Goal: Transaction & Acquisition: Purchase product/service

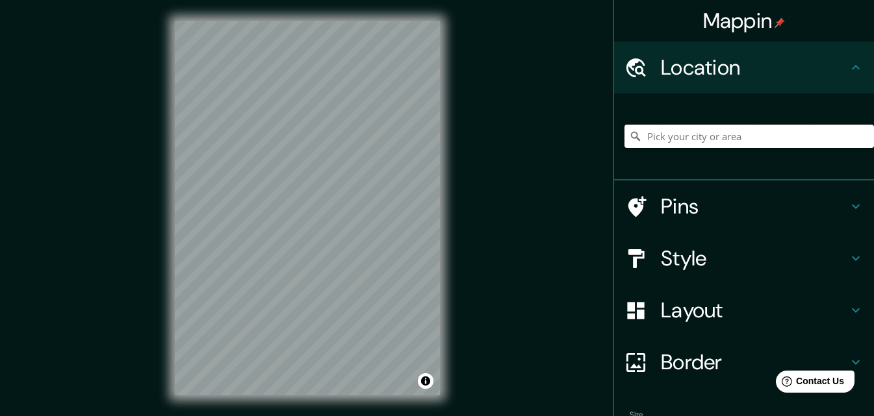
click at [736, 135] on input "Pick your city or area" at bounding box center [749, 136] width 250 height 23
click at [745, 146] on input "[GEOGRAPHIC_DATA], 49171 [GEOGRAPHIC_DATA], [GEOGRAPHIC_DATA][PERSON_NAME], [GE…" at bounding box center [749, 136] width 250 height 23
type input "[GEOGRAPHIC_DATA], 49171 [GEOGRAPHIC_DATA], [GEOGRAPHIC_DATA][PERSON_NAME], [GE…"
click at [860, 136] on icon "Clear" at bounding box center [864, 137] width 8 height 8
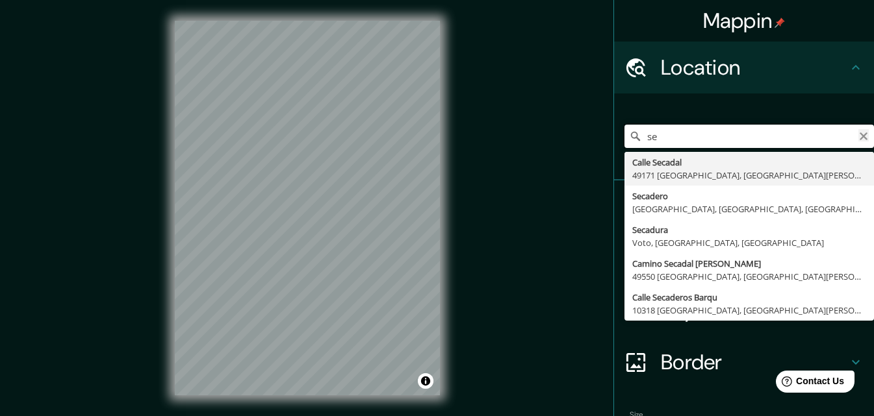
type input "s"
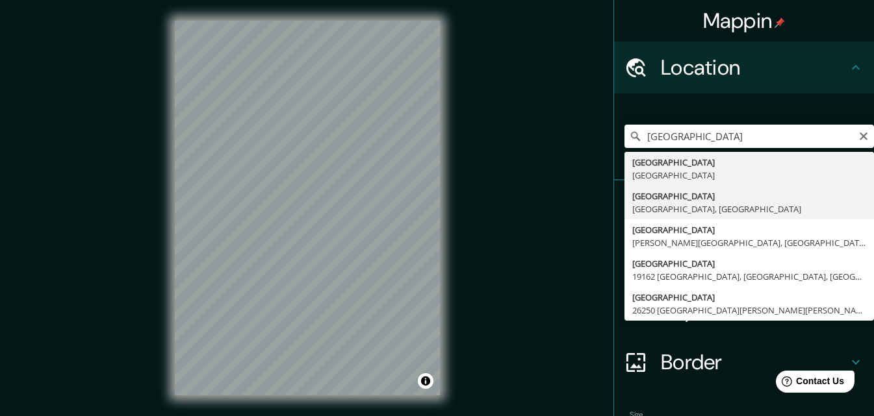
type input "[GEOGRAPHIC_DATA], [GEOGRAPHIC_DATA], [GEOGRAPHIC_DATA]"
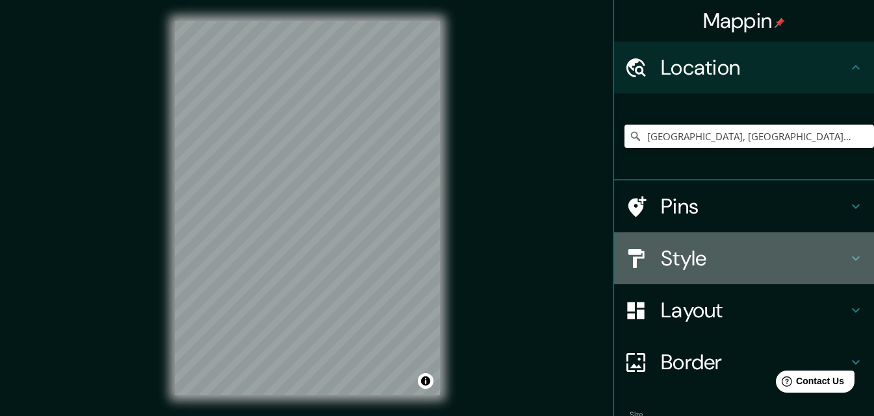
click at [663, 252] on h4 "Style" at bounding box center [754, 259] width 187 height 26
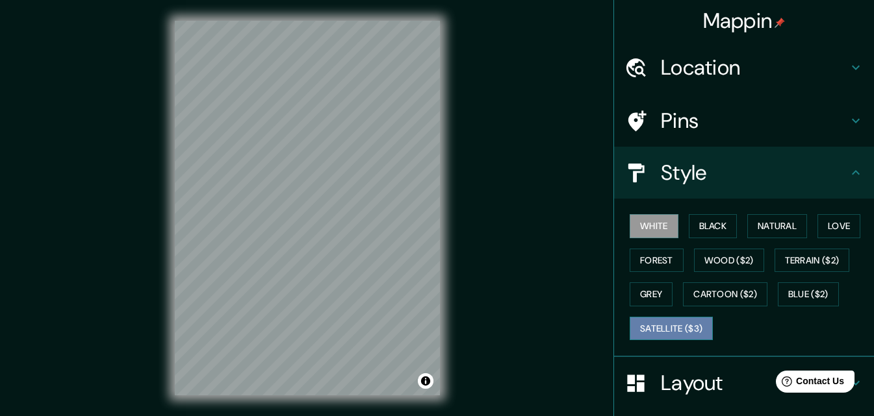
click at [656, 325] on button "Satellite ($3)" at bounding box center [671, 329] width 83 height 24
click at [452, 283] on div "© Mapbox © OpenStreetMap Improve this map © Maxar" at bounding box center [307, 208] width 307 height 416
click at [662, 236] on button "White" at bounding box center [654, 226] width 49 height 24
click at [648, 301] on button "Grey" at bounding box center [651, 295] width 43 height 24
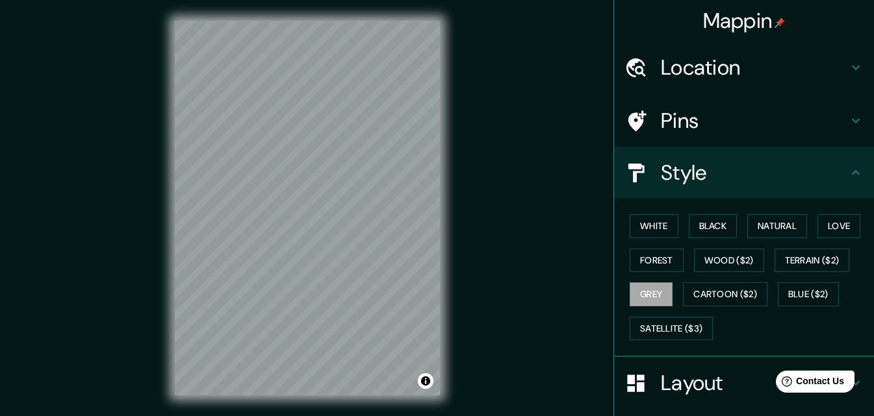
click at [392, 271] on div "© Mapbox © OpenStreetMap Improve this map" at bounding box center [307, 208] width 307 height 416
drag, startPoint x: 447, startPoint y: 306, endPoint x: 467, endPoint y: 335, distance: 35.5
click at [470, 339] on div "Mappin Location [GEOGRAPHIC_DATA], [GEOGRAPHIC_DATA], [GEOGRAPHIC_DATA] Pins St…" at bounding box center [437, 218] width 874 height 437
click at [674, 329] on button "Satellite ($3)" at bounding box center [671, 329] width 83 height 24
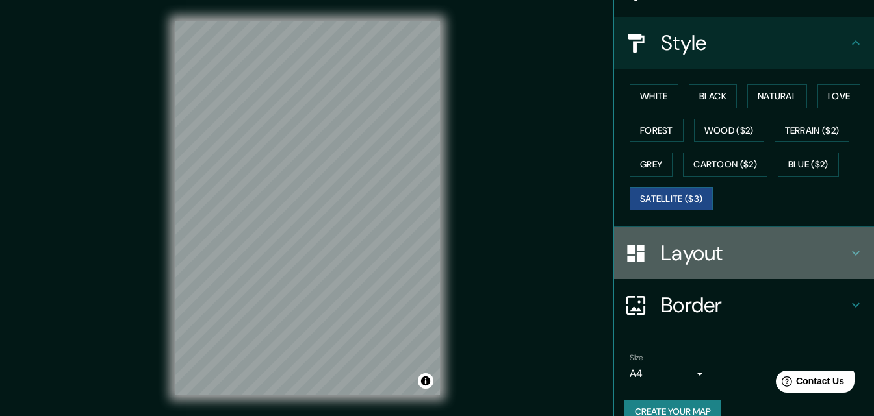
click at [687, 251] on h4 "Layout" at bounding box center [754, 253] width 187 height 26
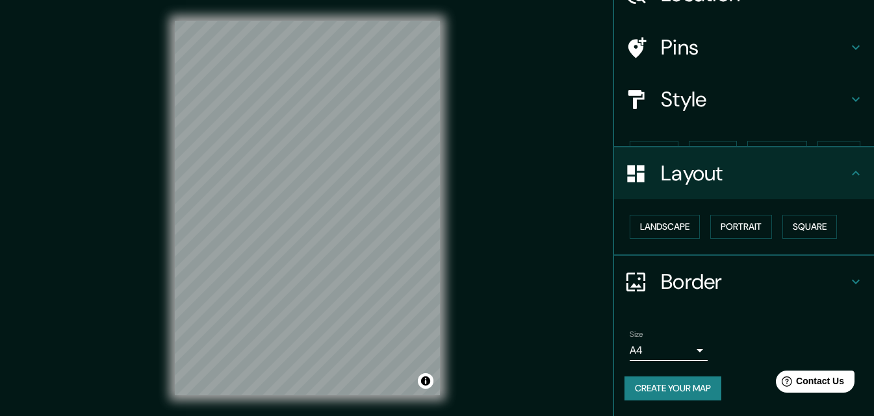
scroll to position [51, 0]
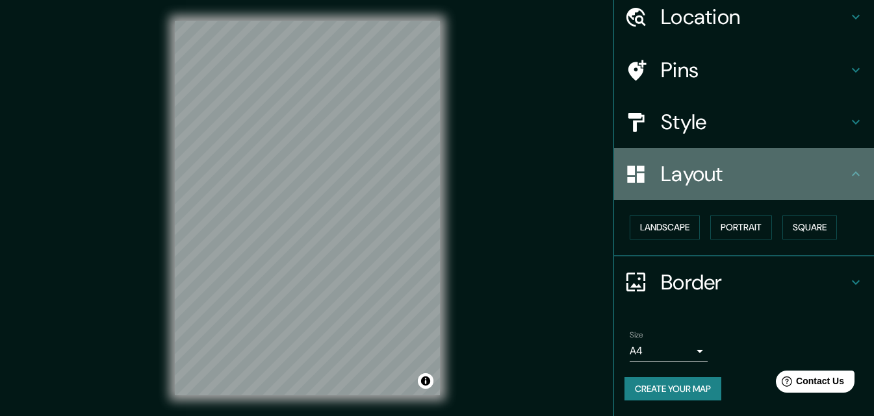
click at [702, 176] on h4 "Layout" at bounding box center [754, 174] width 187 height 26
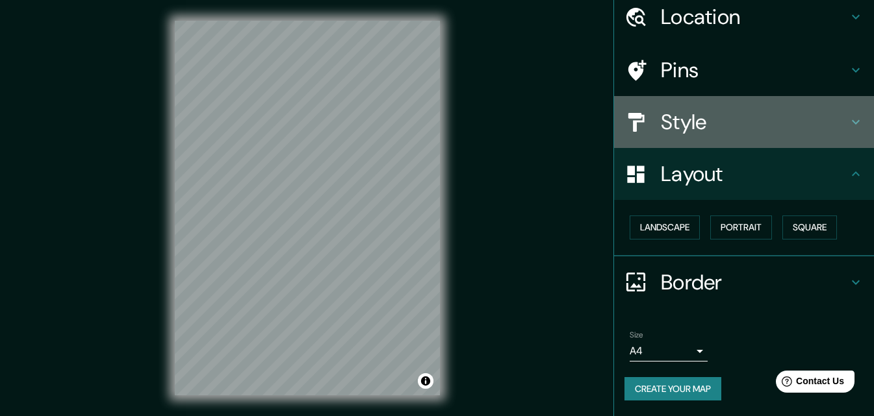
click at [661, 127] on h4 "Style" at bounding box center [754, 122] width 187 height 26
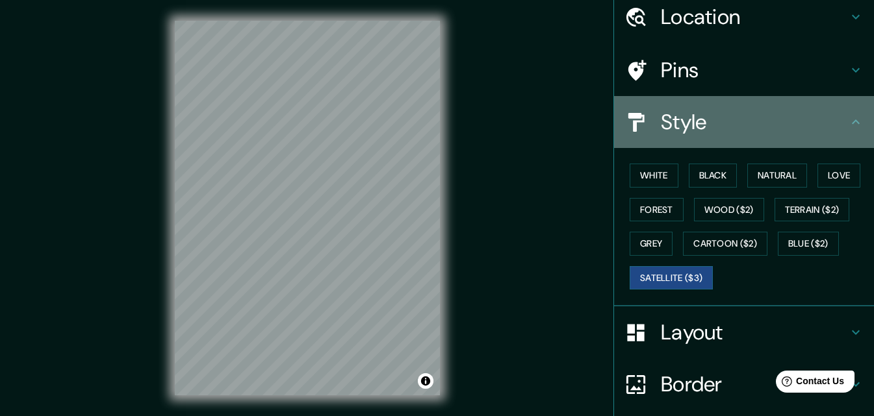
click at [688, 134] on h4 "Style" at bounding box center [754, 122] width 187 height 26
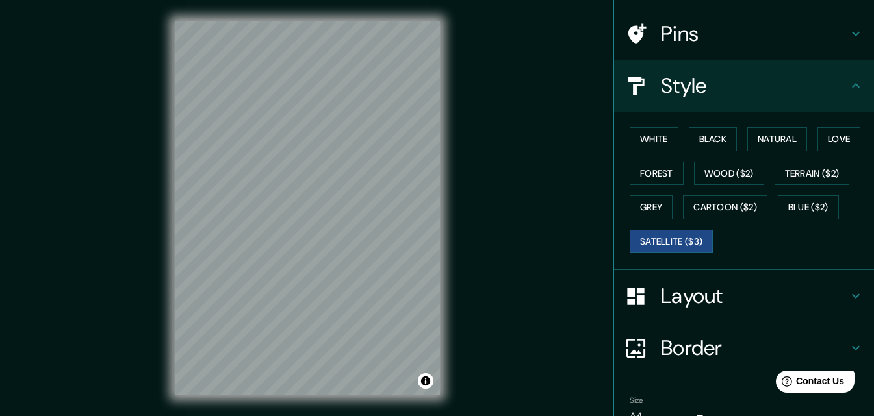
scroll to position [153, 0]
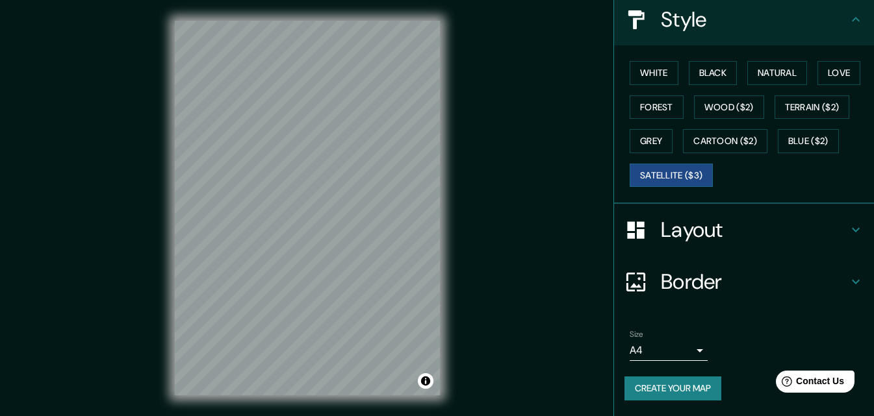
drag, startPoint x: 699, startPoint y: 272, endPoint x: 699, endPoint y: 250, distance: 22.7
click at [699, 250] on ul "Location [GEOGRAPHIC_DATA], [GEOGRAPHIC_DATA], [GEOGRAPHIC_DATA] Pins Style Whi…" at bounding box center [744, 152] width 260 height 528
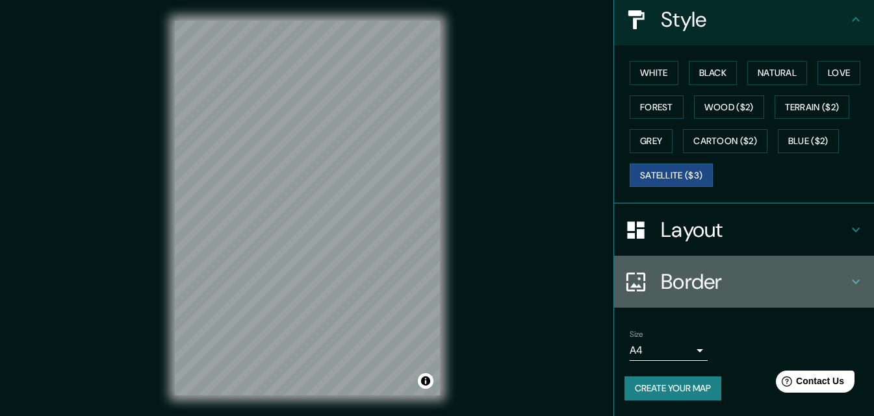
click at [690, 276] on h4 "Border" at bounding box center [754, 282] width 187 height 26
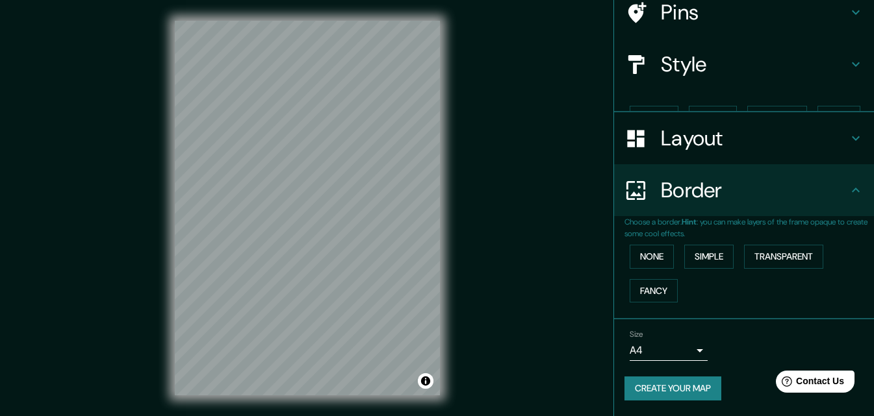
scroll to position [86, 0]
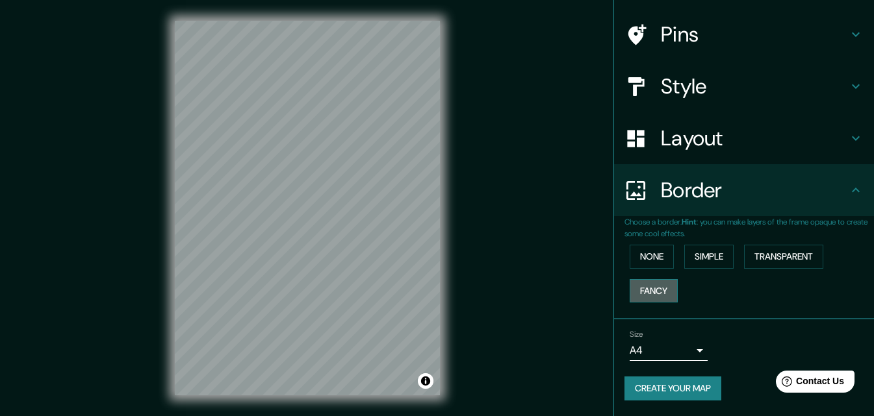
click at [651, 293] on button "Fancy" at bounding box center [654, 291] width 48 height 24
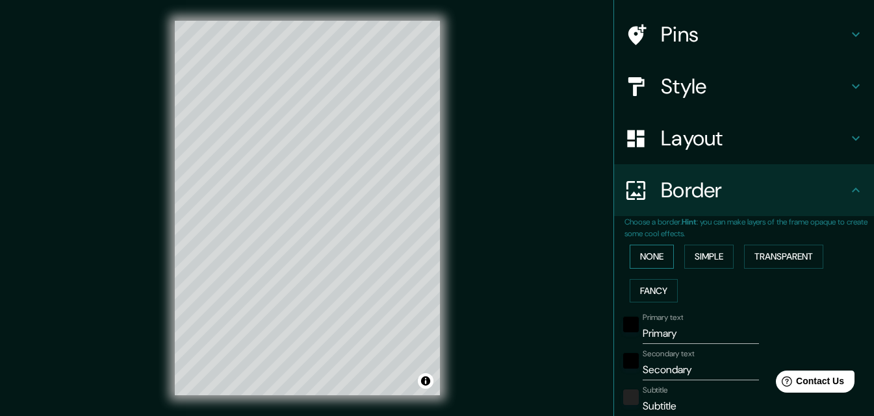
click at [635, 255] on button "None" at bounding box center [652, 257] width 44 height 24
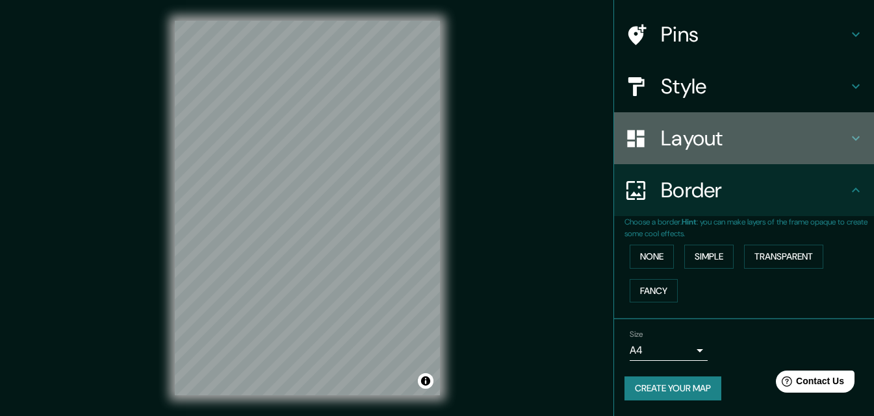
click at [639, 152] on div "Layout" at bounding box center [744, 138] width 260 height 52
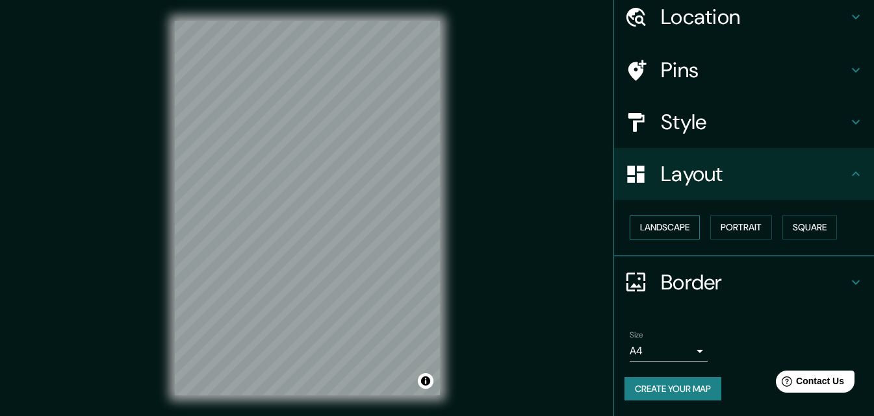
scroll to position [51, 0]
click at [632, 233] on button "Landscape" at bounding box center [665, 228] width 70 height 24
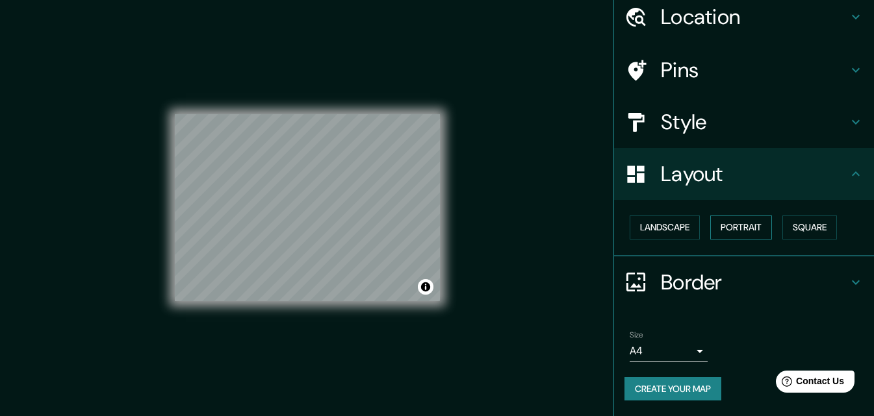
click at [717, 231] on button "Portrait" at bounding box center [741, 228] width 62 height 24
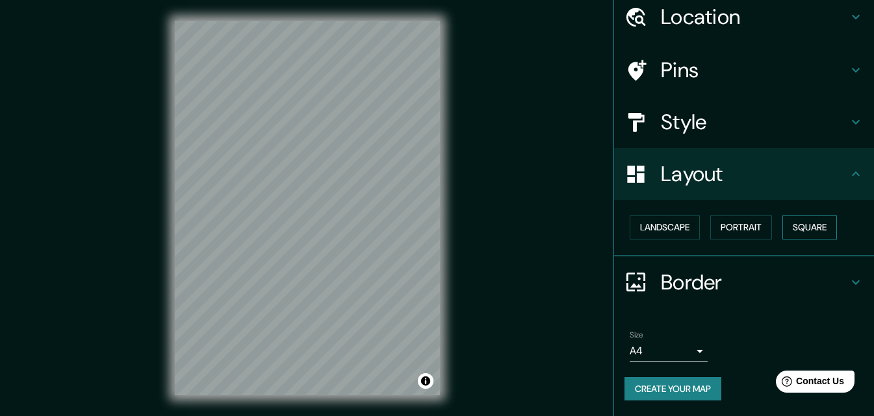
click at [799, 222] on button "Square" at bounding box center [809, 228] width 55 height 24
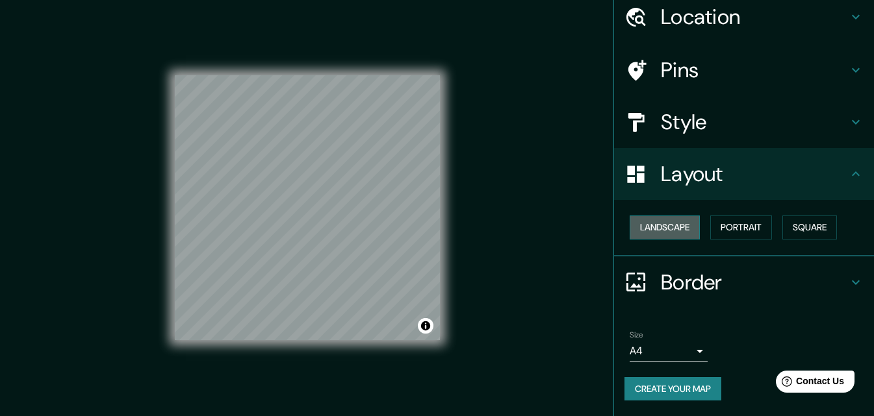
click at [678, 232] on button "Landscape" at bounding box center [665, 228] width 70 height 24
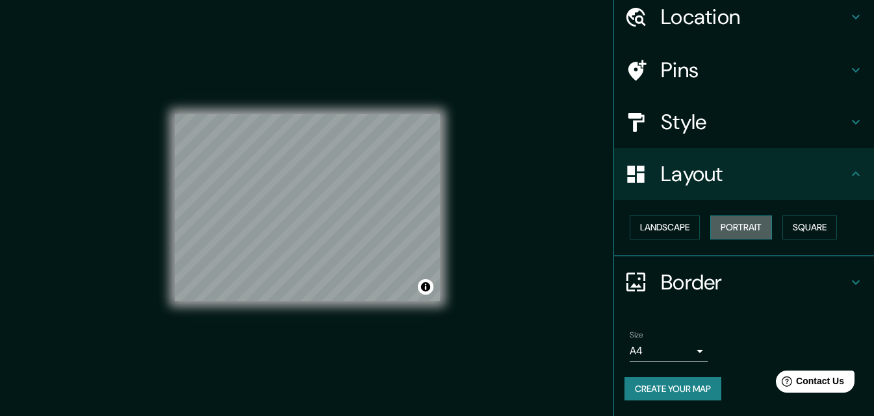
click at [714, 225] on button "Portrait" at bounding box center [741, 228] width 62 height 24
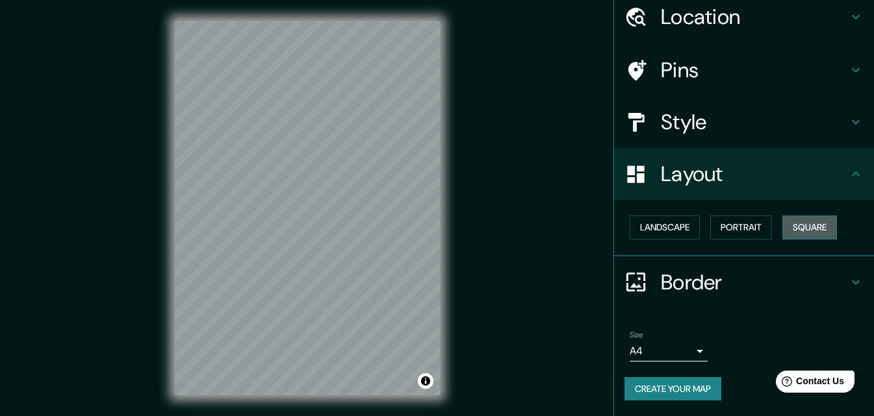
click at [823, 230] on button "Square" at bounding box center [809, 228] width 55 height 24
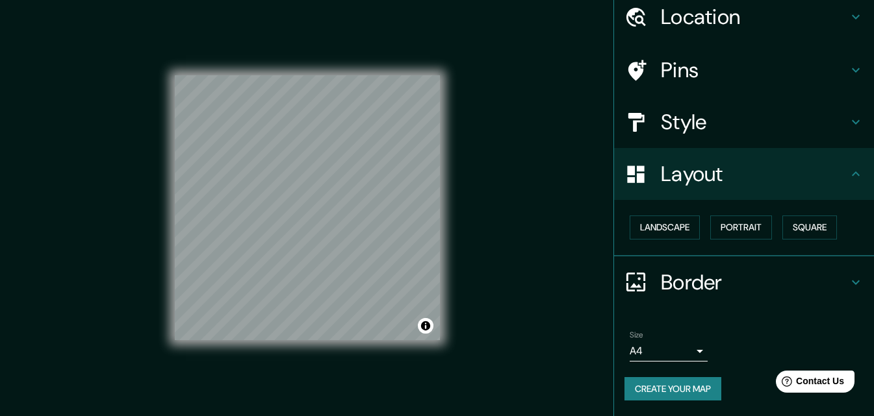
click at [700, 233] on div "Landscape [GEOGRAPHIC_DATA]" at bounding box center [749, 228] width 250 height 34
click at [724, 228] on button "Portrait" at bounding box center [741, 228] width 62 height 24
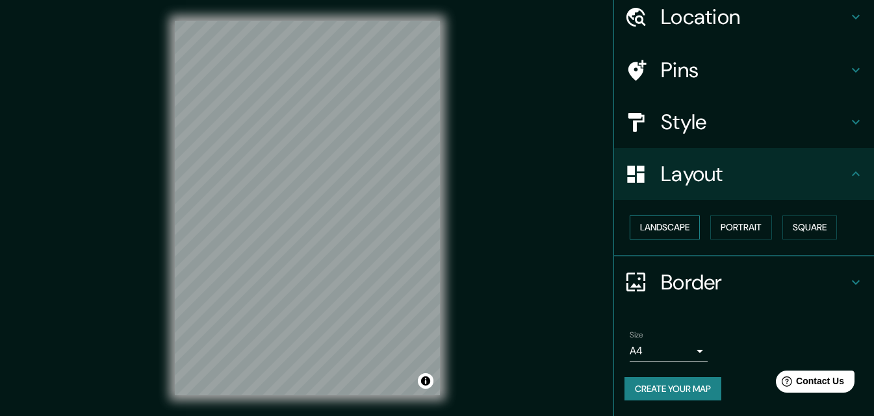
click at [649, 235] on button "Landscape" at bounding box center [665, 228] width 70 height 24
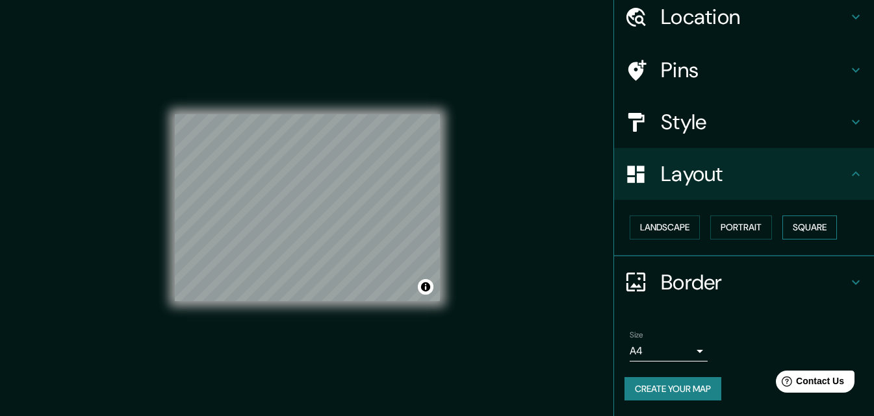
click at [794, 237] on button "Square" at bounding box center [809, 228] width 55 height 24
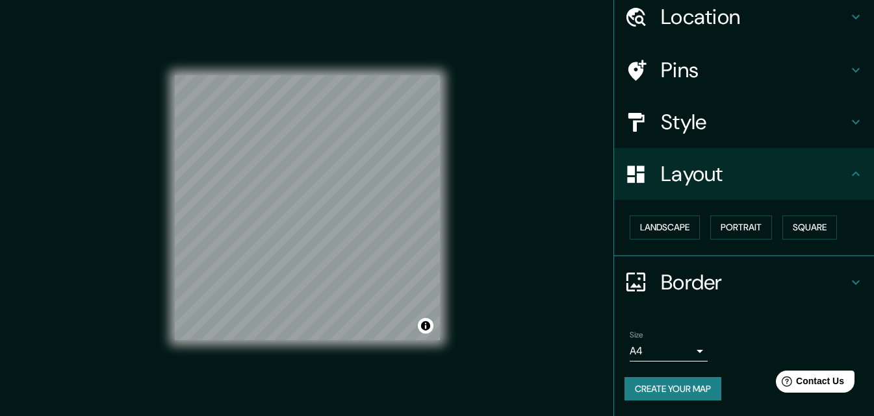
scroll to position [7, 0]
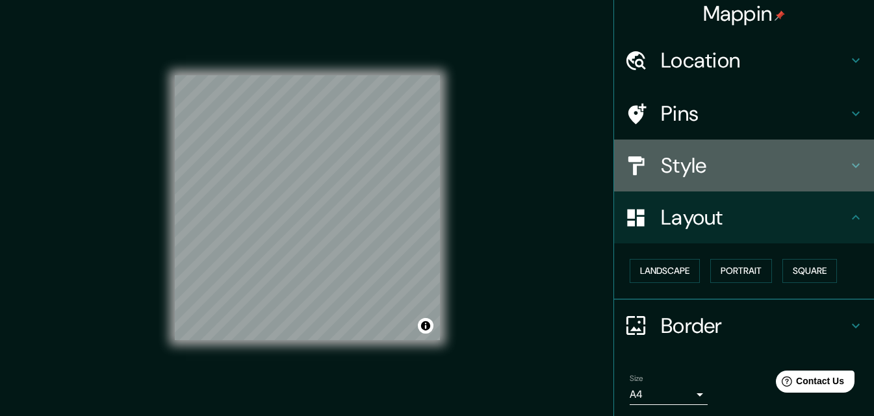
drag, startPoint x: 712, startPoint y: 173, endPoint x: 721, endPoint y: 173, distance: 8.5
click at [712, 173] on h4 "Style" at bounding box center [754, 166] width 187 height 26
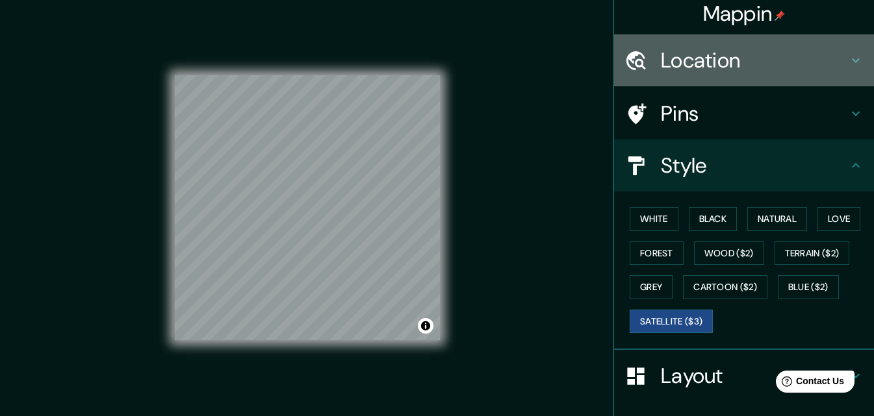
click at [685, 60] on h4 "Location" at bounding box center [754, 60] width 187 height 26
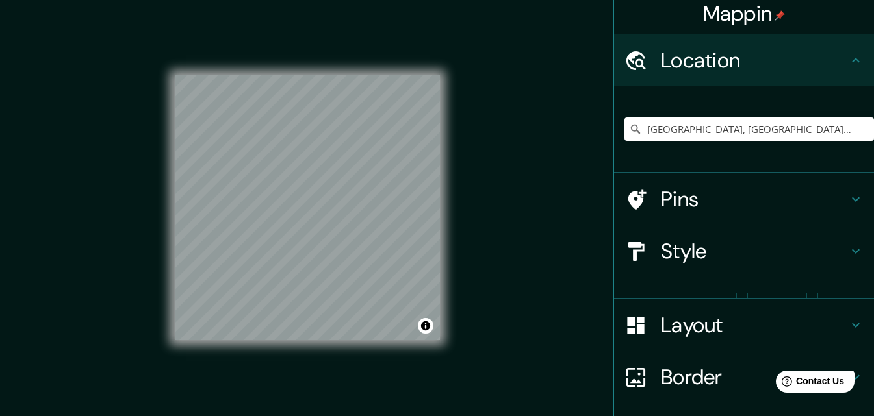
click at [689, 145] on div "[GEOGRAPHIC_DATA], [GEOGRAPHIC_DATA], [GEOGRAPHIC_DATA]" at bounding box center [749, 129] width 250 height 65
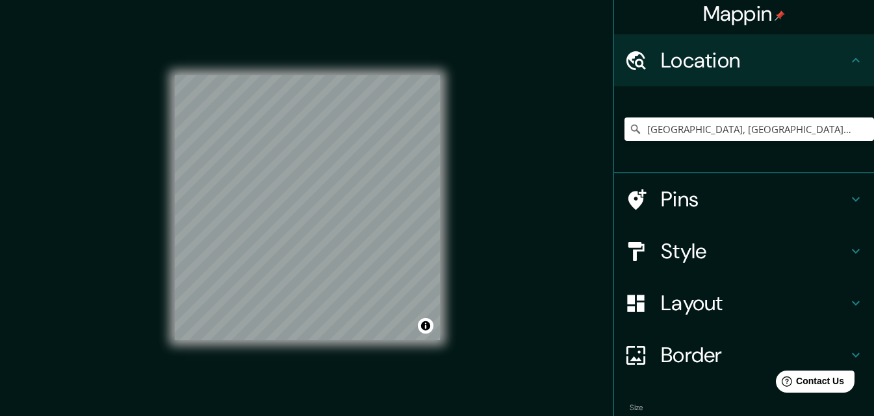
click at [692, 205] on h4 "Pins" at bounding box center [754, 199] width 187 height 26
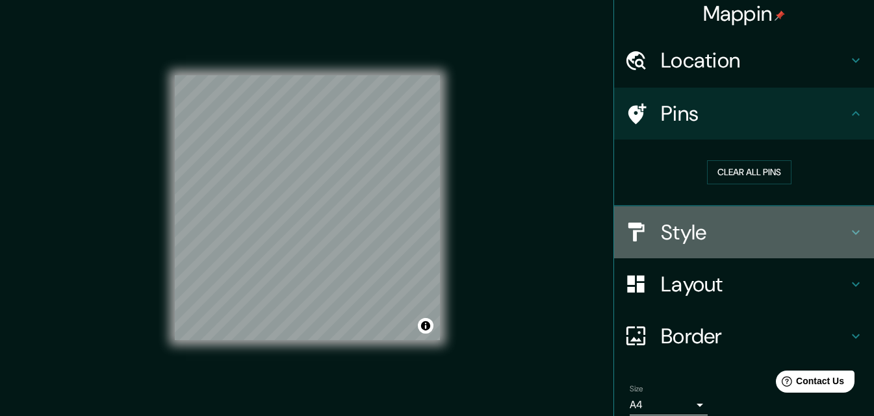
click at [669, 249] on div "Style" at bounding box center [744, 233] width 260 height 52
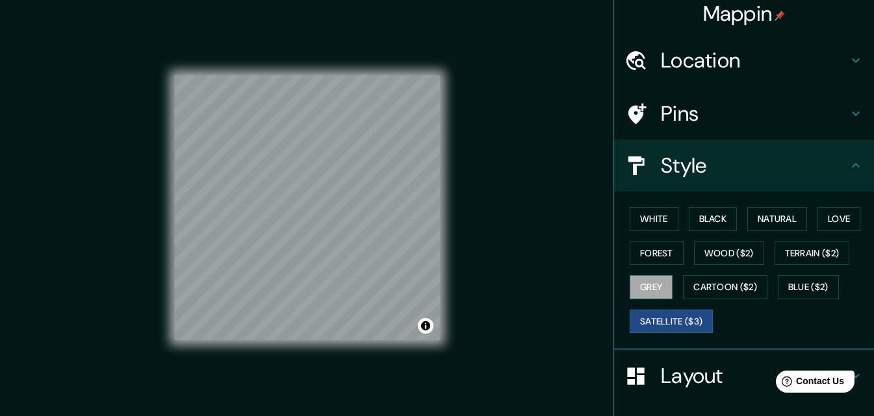
click at [655, 277] on button "Grey" at bounding box center [651, 287] width 43 height 24
click at [663, 240] on div "White Black Natural Love Forest Wood ($2) Terrain ($2) Grey Cartoon ($2) Blue (…" at bounding box center [749, 270] width 250 height 136
click at [665, 250] on button "Forest" at bounding box center [657, 254] width 54 height 24
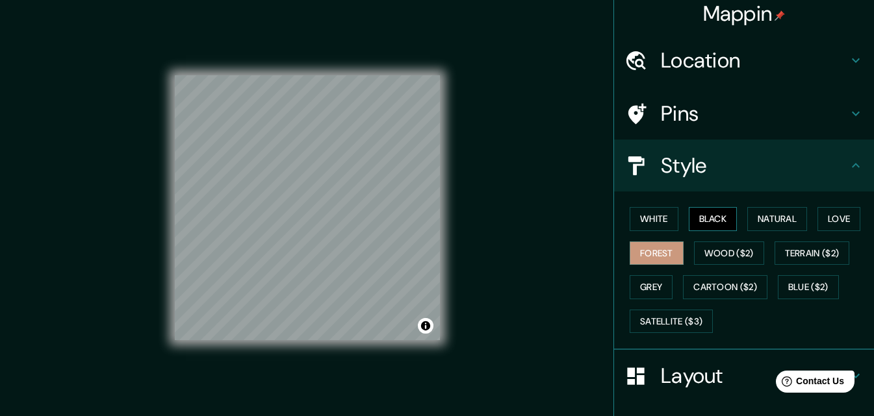
click at [703, 220] on button "Black" at bounding box center [713, 219] width 49 height 24
click at [660, 223] on button "White" at bounding box center [654, 219] width 49 height 24
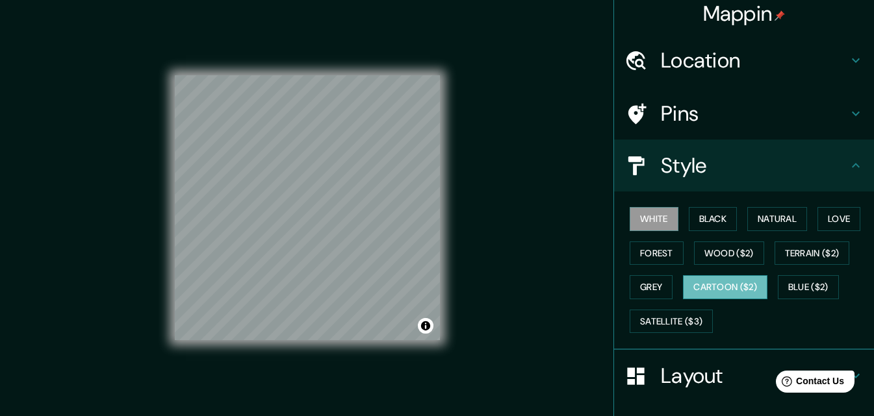
click at [733, 277] on button "Cartoon ($2)" at bounding box center [725, 287] width 84 height 24
click at [726, 252] on button "Wood ($2)" at bounding box center [729, 254] width 70 height 24
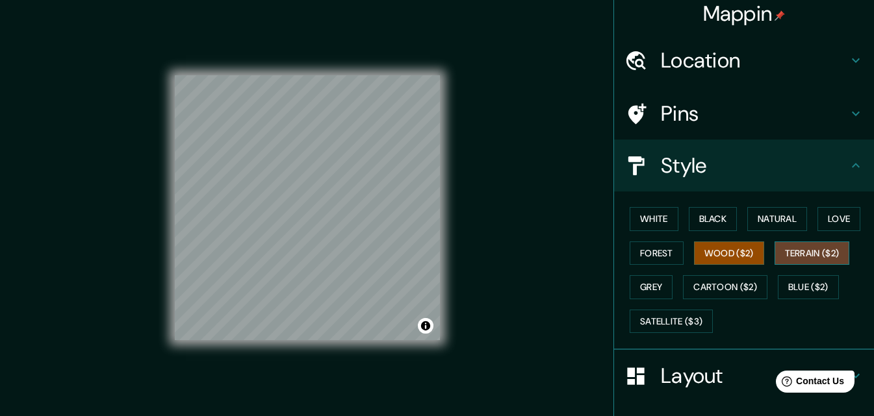
click at [814, 261] on button "Terrain ($2)" at bounding box center [812, 254] width 75 height 24
click at [766, 214] on button "Natural" at bounding box center [777, 219] width 60 height 24
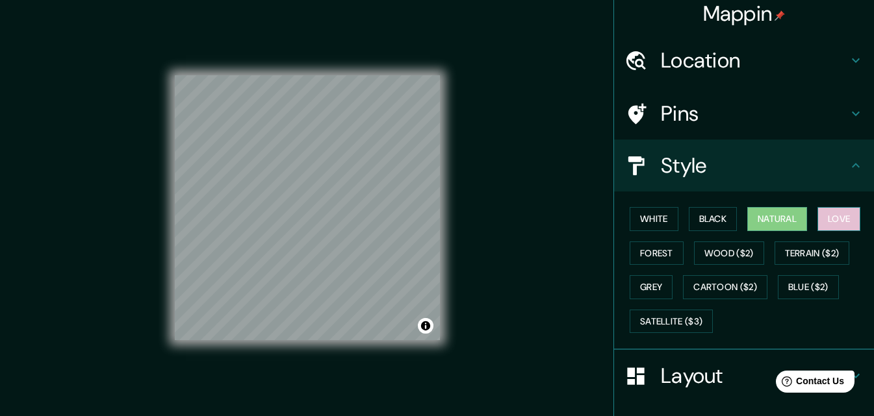
click at [838, 223] on button "Love" at bounding box center [838, 219] width 43 height 24
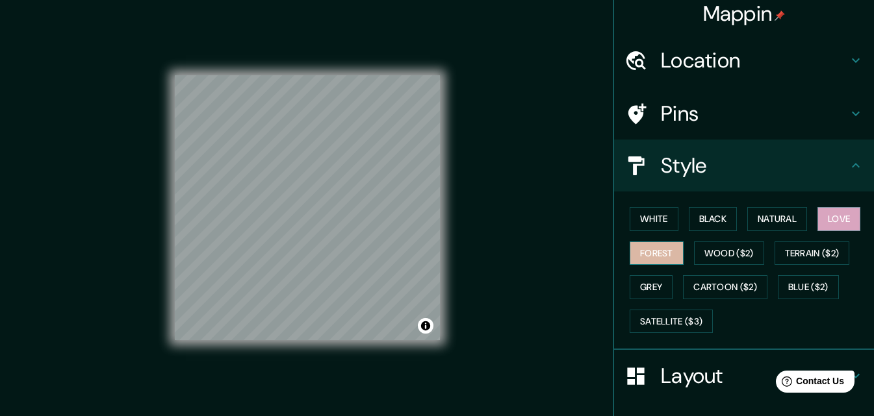
click at [654, 258] on button "Forest" at bounding box center [657, 254] width 54 height 24
click at [683, 305] on div "White Black Natural Love Forest Wood ($2) Terrain ($2) Grey Cartoon ($2) Blue (…" at bounding box center [749, 270] width 250 height 136
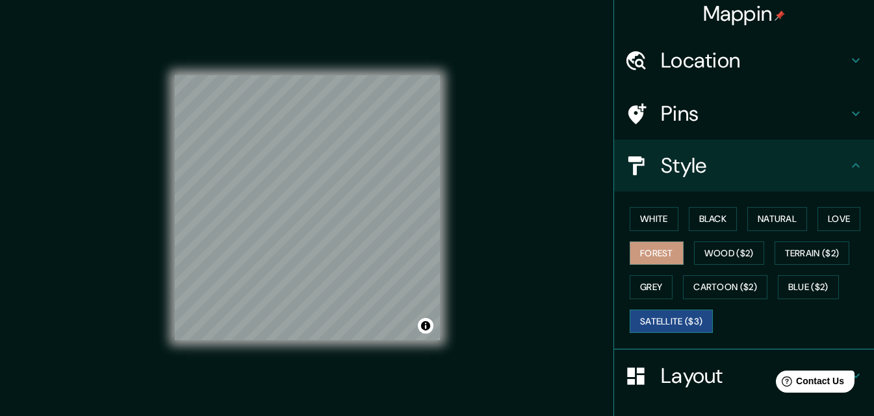
click at [684, 314] on button "Satellite ($3)" at bounding box center [671, 322] width 83 height 24
click at [644, 261] on button "Forest" at bounding box center [657, 254] width 54 height 24
click at [647, 288] on button "Grey" at bounding box center [651, 287] width 43 height 24
click at [654, 327] on button "Satellite ($3)" at bounding box center [671, 322] width 83 height 24
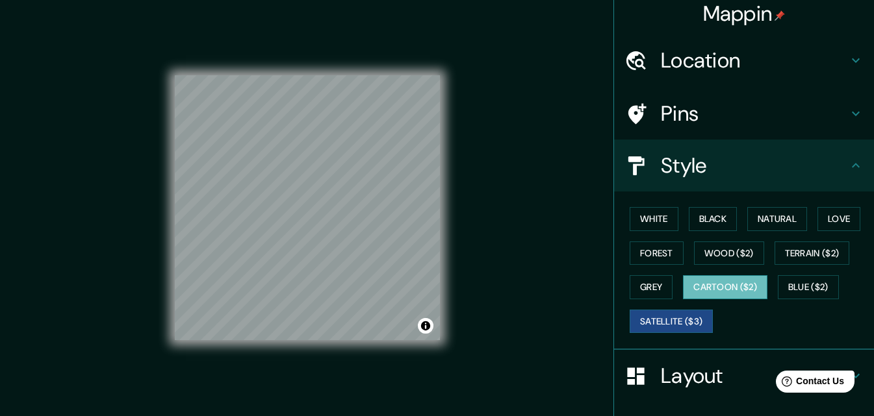
click at [714, 292] on button "Cartoon ($2)" at bounding box center [725, 287] width 84 height 24
click at [793, 288] on button "Blue ($2)" at bounding box center [808, 287] width 61 height 24
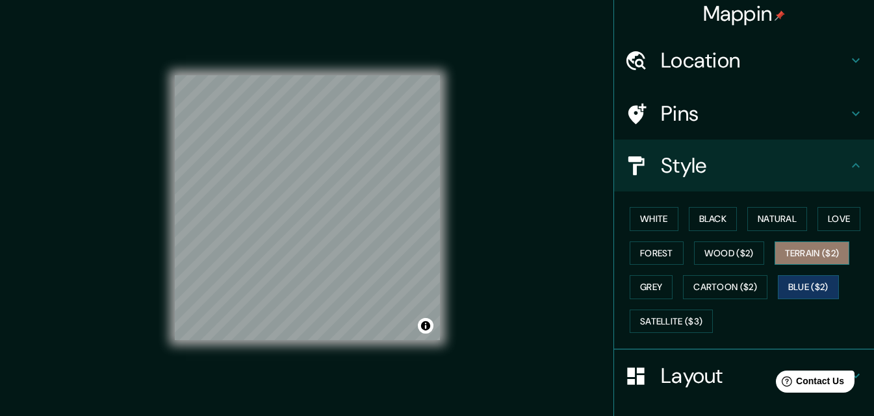
click at [794, 258] on button "Terrain ($2)" at bounding box center [812, 254] width 75 height 24
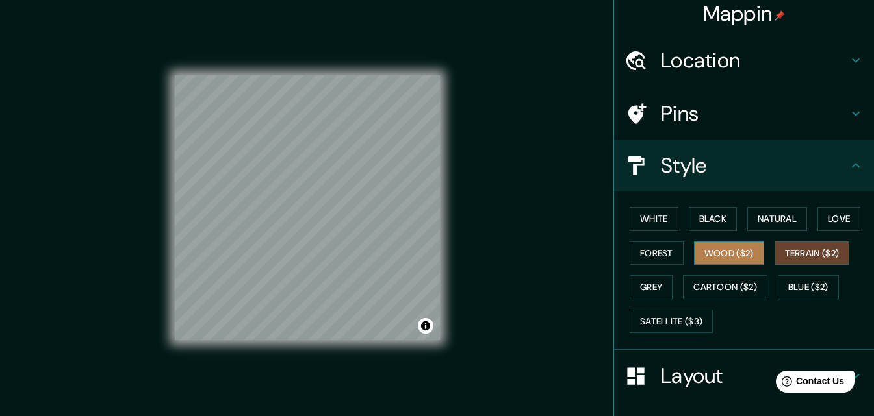
click at [737, 259] on button "Wood ($2)" at bounding box center [729, 254] width 70 height 24
